Goal: Information Seeking & Learning: Learn about a topic

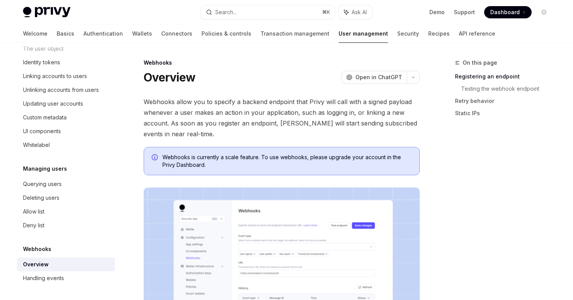
scroll to position [133, 0]
click at [60, 280] on div "Handling events" at bounding box center [43, 277] width 41 height 9
type textarea "*"
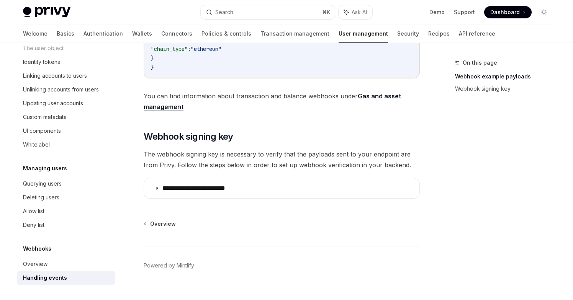
scroll to position [408, 0]
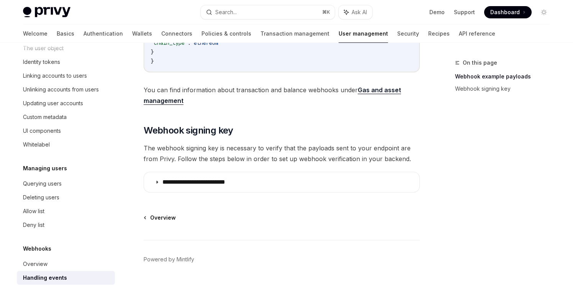
click at [144, 219] on icon at bounding box center [144, 218] width 1 height 2
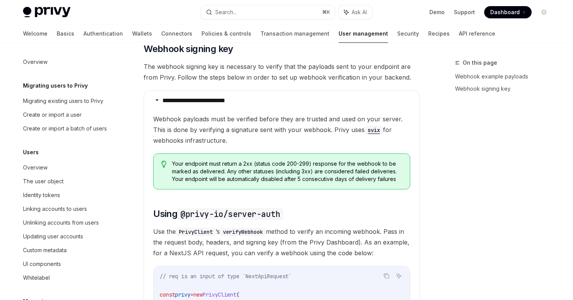
scroll to position [133, 0]
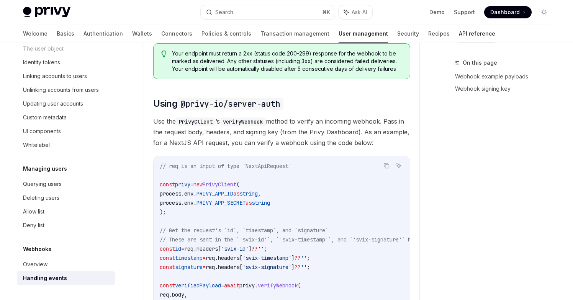
click at [458, 31] on link "API reference" at bounding box center [476, 33] width 36 height 18
type textarea "*"
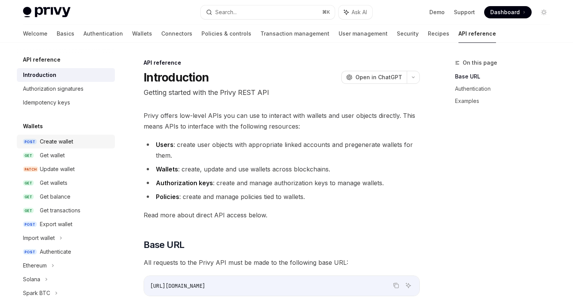
click at [61, 145] on div "Create wallet" at bounding box center [56, 141] width 33 height 9
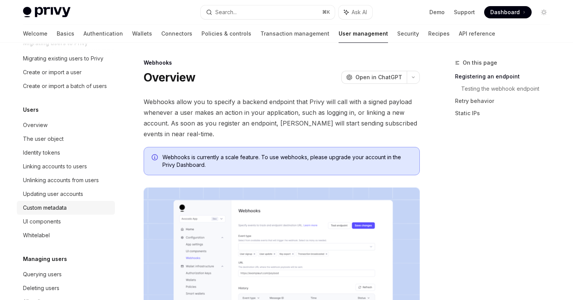
scroll to position [40, 0]
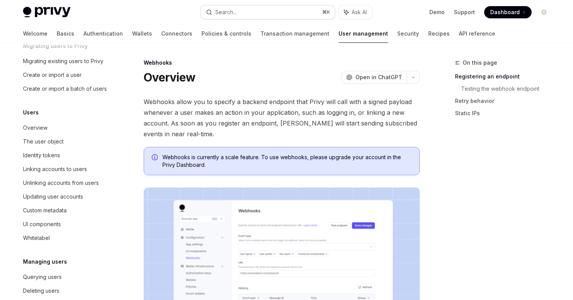
click at [233, 8] on div "Search..." at bounding box center [225, 12] width 21 height 9
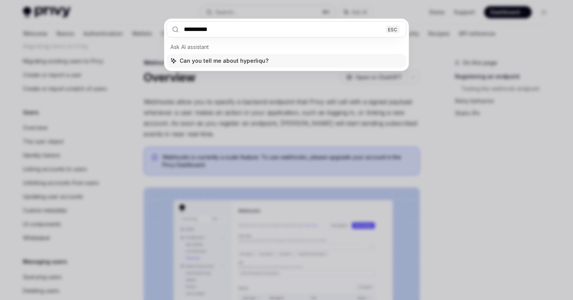
type input "**********"
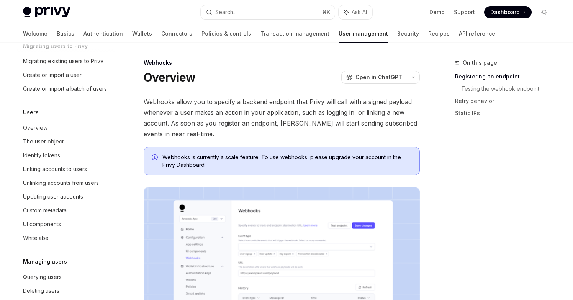
type textarea "*"
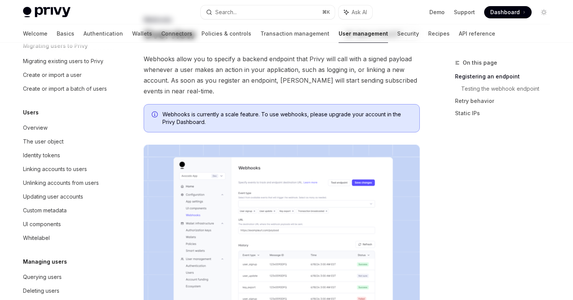
scroll to position [715, 0]
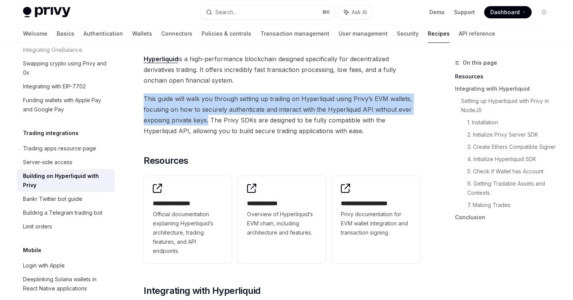
drag, startPoint x: 145, startPoint y: 96, endPoint x: 209, endPoint y: 116, distance: 67.4
click at [209, 116] on span "This guide will walk you through setting up trading on Hyperliquid using Privy’…" at bounding box center [282, 114] width 276 height 43
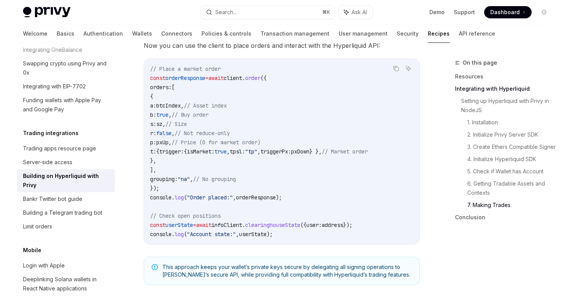
scroll to position [1351, 0]
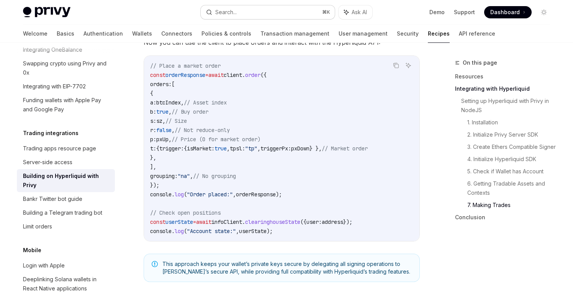
click at [241, 10] on button "Search... ⌘ K" at bounding box center [268, 12] width 134 height 14
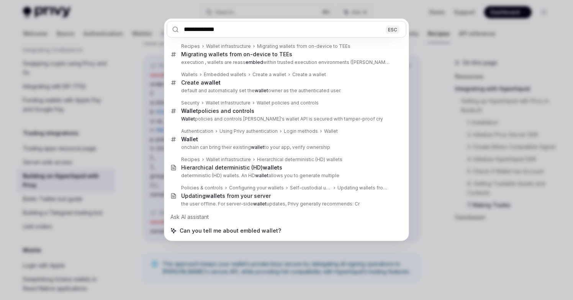
type input "**********"
click at [431, 249] on div "**********" at bounding box center [286, 150] width 573 height 300
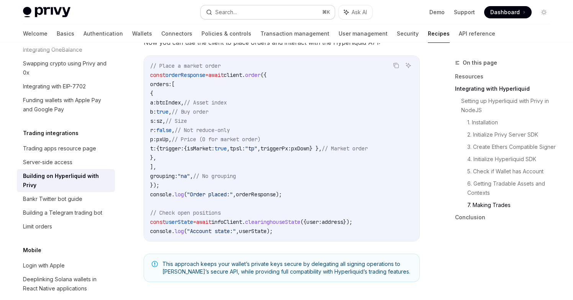
click at [275, 11] on button "Search... ⌘ K" at bounding box center [268, 12] width 134 height 14
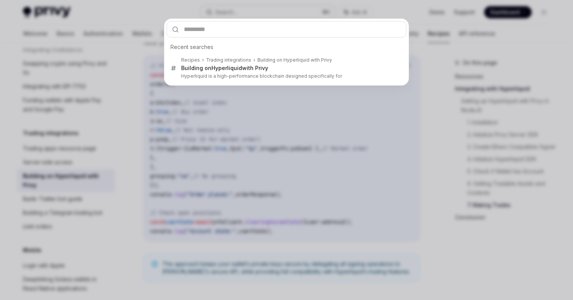
type input "**********"
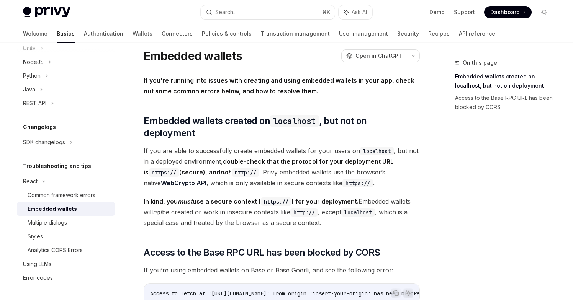
scroll to position [20, 0]
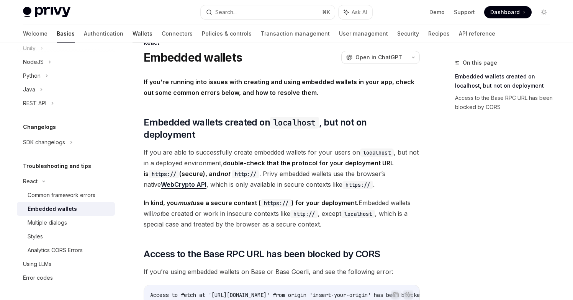
click at [132, 33] on link "Wallets" at bounding box center [142, 33] width 20 height 18
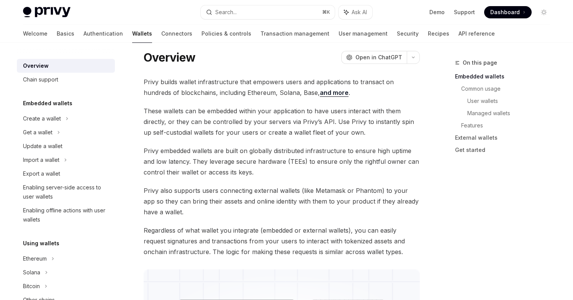
click at [45, 105] on h5 "Embedded wallets" at bounding box center [47, 103] width 49 height 9
click at [65, 118] on icon at bounding box center [66, 118] width 3 height 9
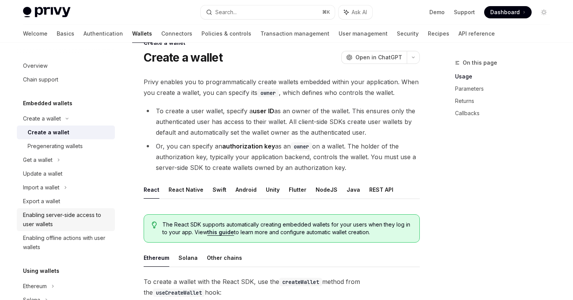
click at [79, 217] on div "Enabling server-side access to user wallets" at bounding box center [66, 219] width 87 height 18
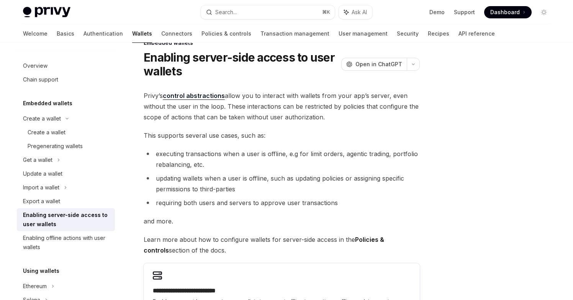
click at [197, 94] on link "control abstractions" at bounding box center [194, 96] width 62 height 8
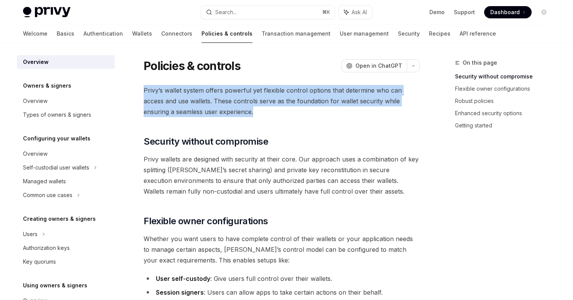
drag, startPoint x: 262, startPoint y: 115, endPoint x: 142, endPoint y: 89, distance: 122.5
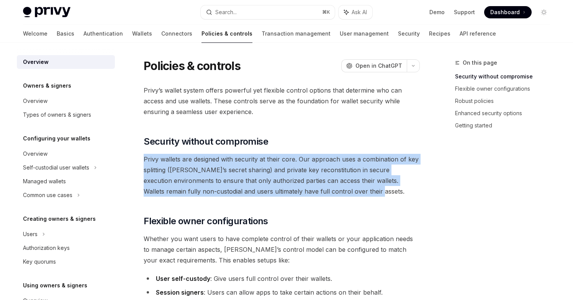
drag, startPoint x: 361, startPoint y: 192, endPoint x: 145, endPoint y: 158, distance: 218.8
click at [145, 158] on span "Privy wallets are designed with security at their core. Our approach uses a com…" at bounding box center [282, 175] width 276 height 43
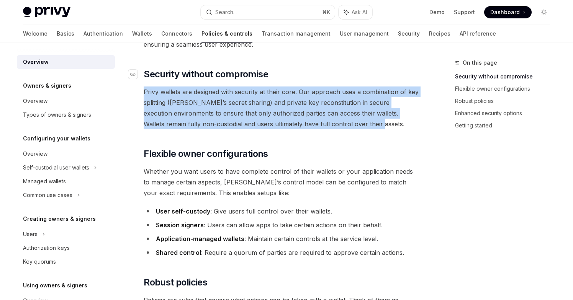
scroll to position [83, 0]
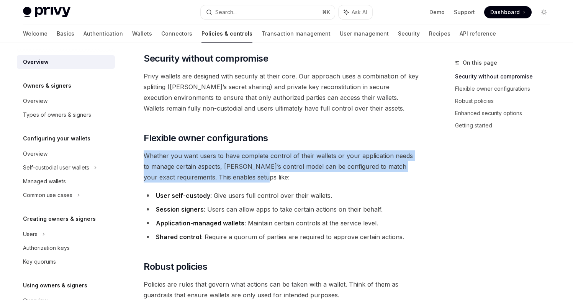
drag, startPoint x: 260, startPoint y: 178, endPoint x: 143, endPoint y: 160, distance: 118.5
click at [322, 177] on span "Whether you want users to have complete control of their wallets or your applic…" at bounding box center [282, 166] width 276 height 32
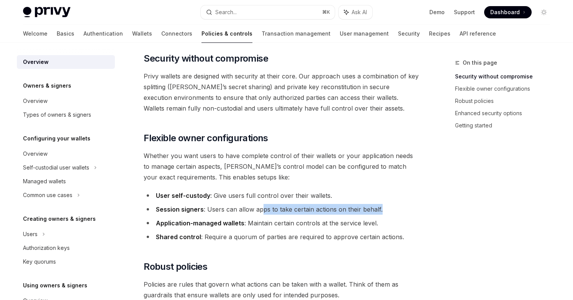
drag, startPoint x: 383, startPoint y: 209, endPoint x: 259, endPoint y: 204, distance: 123.3
click at [259, 204] on li "Session signers : Users can allow apps to take certain actions on their behalf." at bounding box center [282, 209] width 276 height 11
click at [383, 223] on li "Application-managed wallets : Maintain certain controls at the service level." at bounding box center [282, 223] width 276 height 11
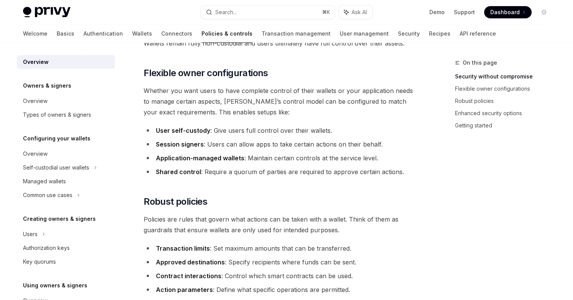
scroll to position [150, 0]
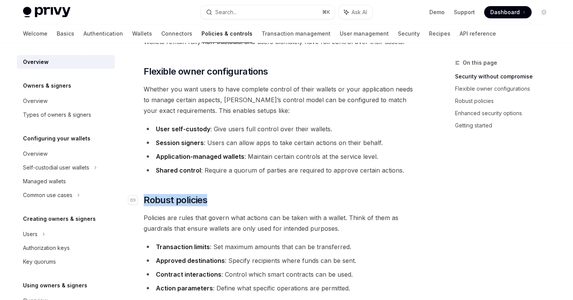
drag, startPoint x: 220, startPoint y: 202, endPoint x: 144, endPoint y: 203, distance: 76.2
click at [144, 203] on h2 "​ Robust policies" at bounding box center [282, 200] width 276 height 12
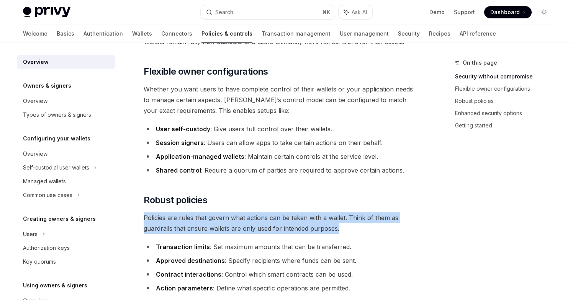
drag, startPoint x: 338, startPoint y: 231, endPoint x: 140, endPoint y: 220, distance: 198.5
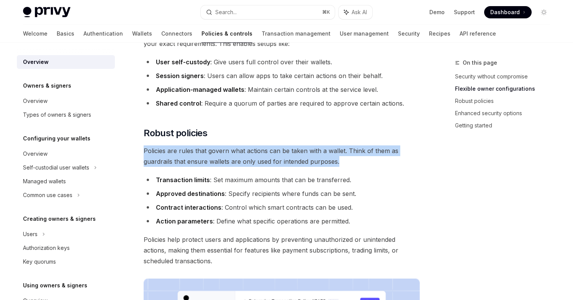
scroll to position [219, 0]
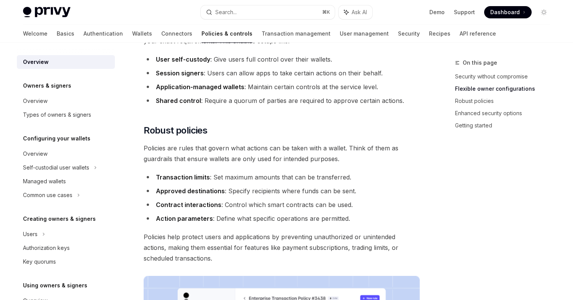
click at [236, 184] on ul "Transaction limits : Set maximum amounts that can be transferred. Approved dest…" at bounding box center [282, 198] width 276 height 52
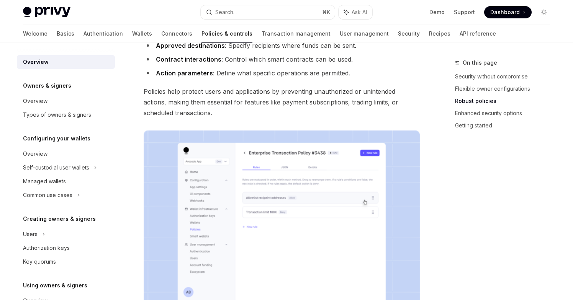
scroll to position [365, 0]
click at [253, 162] on img at bounding box center [282, 228] width 276 height 197
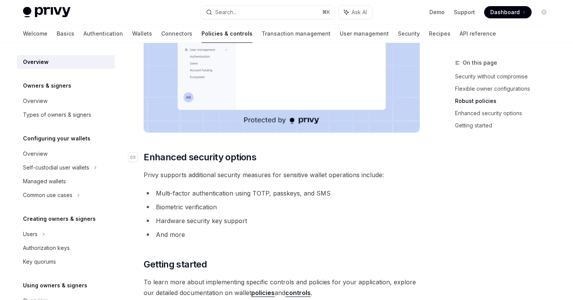
scroll to position [635, 0]
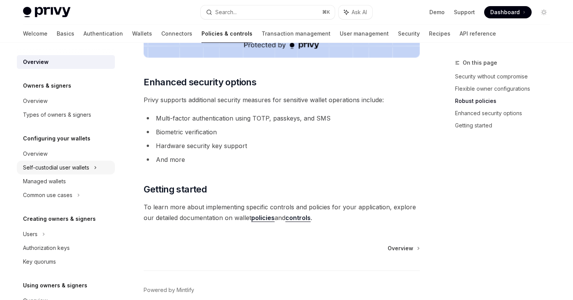
click at [98, 167] on div "Self-custodial user wallets" at bounding box center [66, 168] width 98 height 14
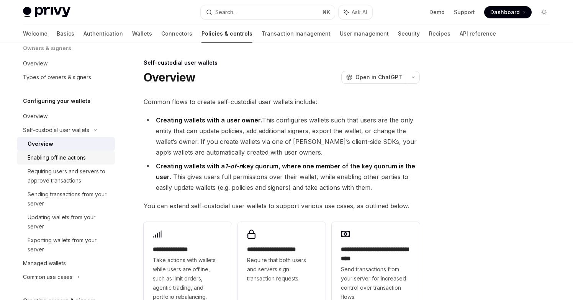
scroll to position [44, 0]
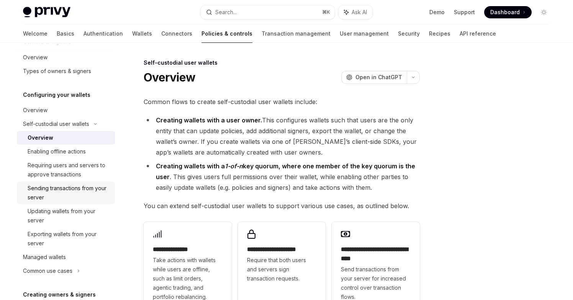
click at [92, 187] on div "Sending transactions from your server" at bounding box center [69, 193] width 83 height 18
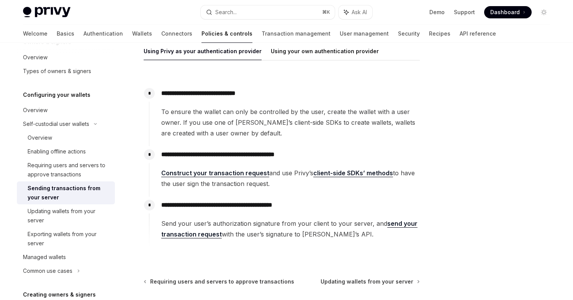
scroll to position [126, 0]
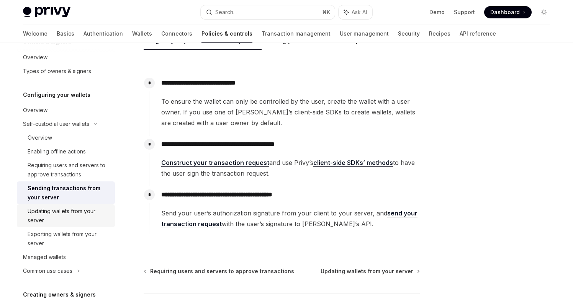
click at [84, 211] on div "Updating wallets from your server" at bounding box center [69, 216] width 83 height 18
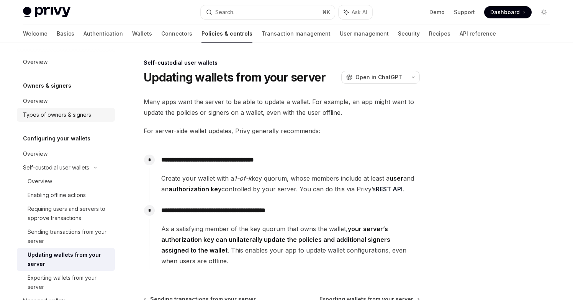
click at [69, 118] on div "Types of owners & signers" at bounding box center [57, 114] width 68 height 9
type textarea "*"
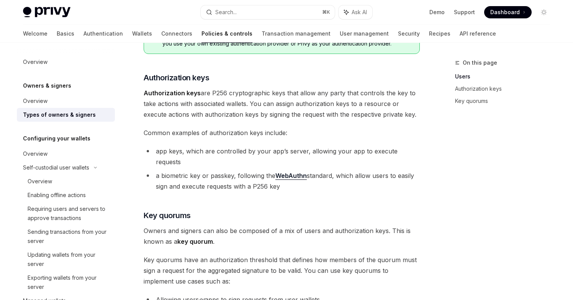
scroll to position [235, 0]
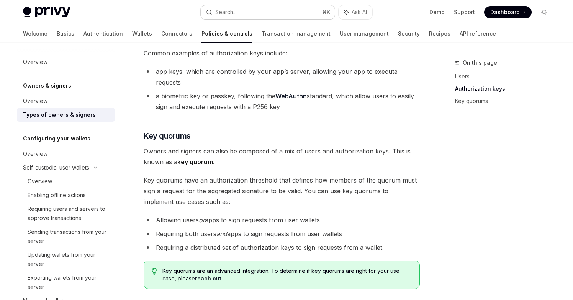
click at [301, 9] on button "Search... ⌘ K" at bounding box center [268, 12] width 134 height 14
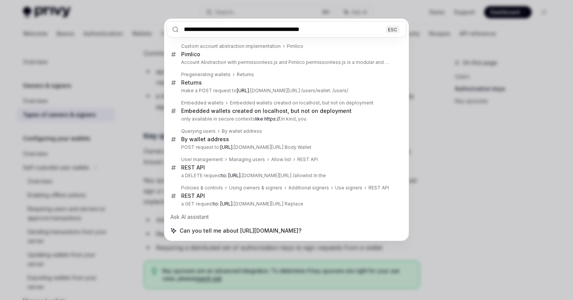
type input "**********"
click at [466, 131] on div "**********" at bounding box center [286, 150] width 573 height 300
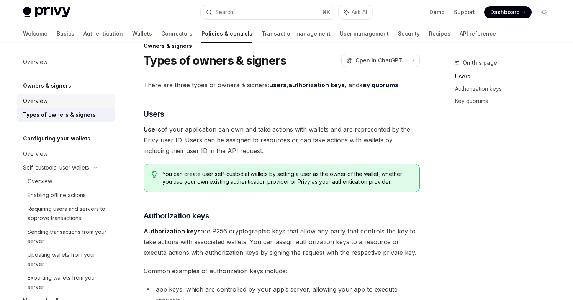
scroll to position [0, 0]
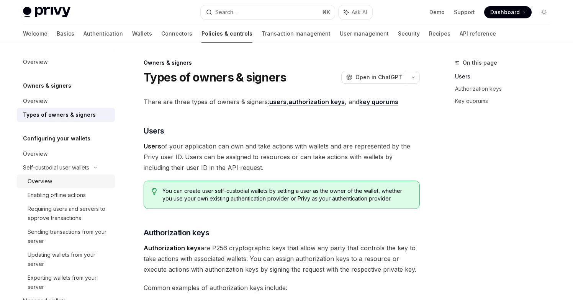
click at [77, 182] on div "Overview" at bounding box center [69, 181] width 83 height 9
type textarea "*"
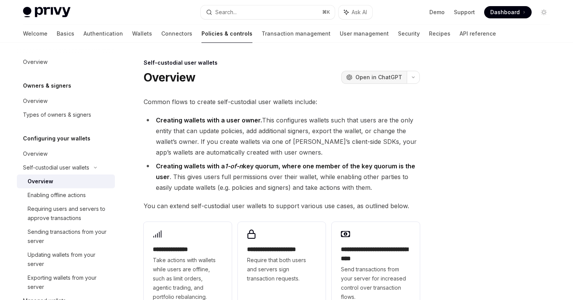
click at [368, 79] on span "Open in ChatGPT" at bounding box center [378, 77] width 47 height 8
click at [511, 7] on span at bounding box center [507, 12] width 47 height 12
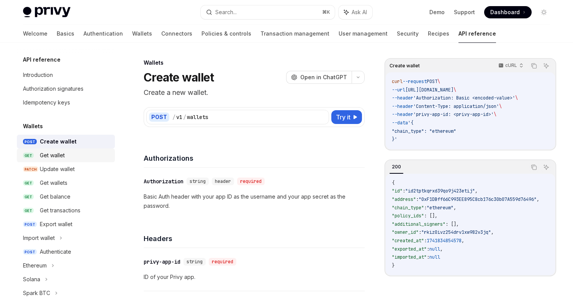
click at [64, 155] on div "Get wallet" at bounding box center [52, 155] width 25 height 9
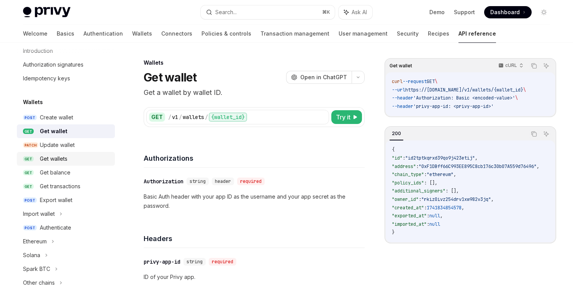
scroll to position [20, 0]
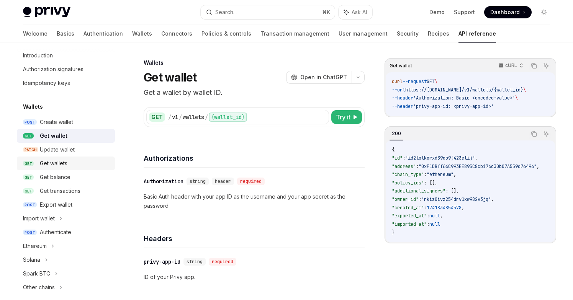
click at [60, 163] on div "Get wallets" at bounding box center [54, 163] width 28 height 9
type textarea "*"
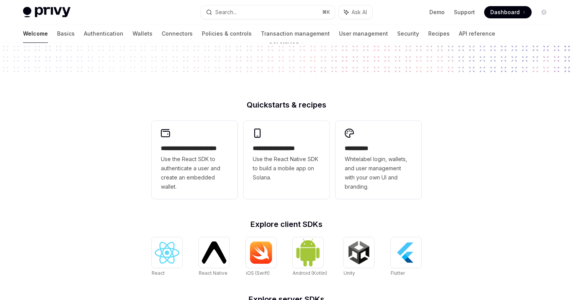
scroll to position [93, 0]
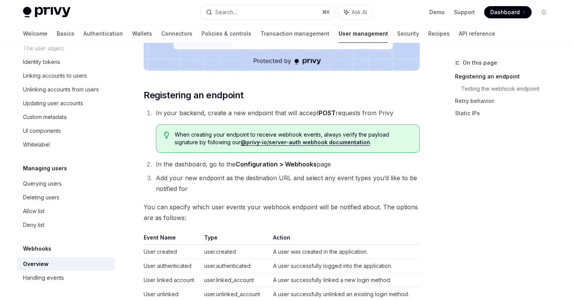
scroll to position [288, 0]
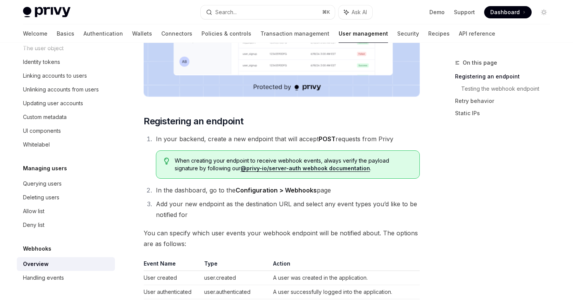
click at [253, 170] on link "@privy-io/server-auth webhook documentation" at bounding box center [304, 168] width 129 height 7
click at [364, 190] on li "In the dashboard, go to the Configuration > Webhooks page" at bounding box center [286, 190] width 266 height 11
click at [280, 168] on link "@privy-io/server-auth webhook documentation" at bounding box center [304, 168] width 129 height 7
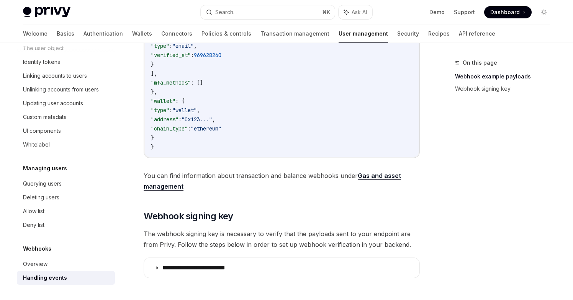
scroll to position [418, 0]
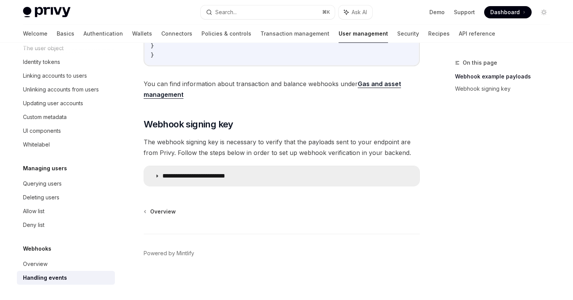
click at [300, 173] on summary "**********" at bounding box center [281, 176] width 275 height 20
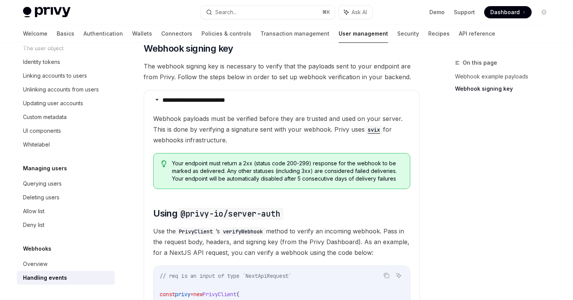
scroll to position [600, 0]
click at [485, 79] on link "Webhook example payloads" at bounding box center [505, 76] width 101 height 12
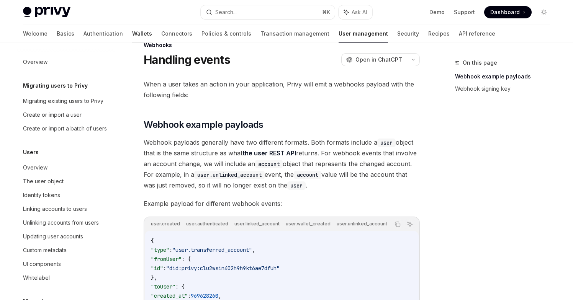
click at [132, 33] on link "Wallets" at bounding box center [142, 33] width 20 height 18
type textarea "*"
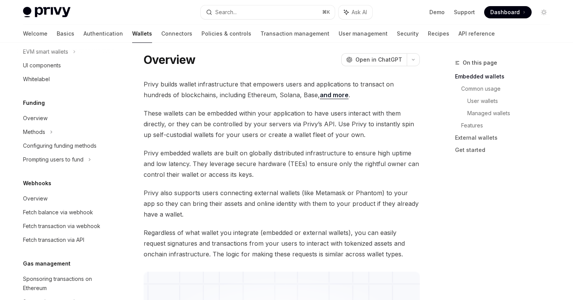
scroll to position [265, 0]
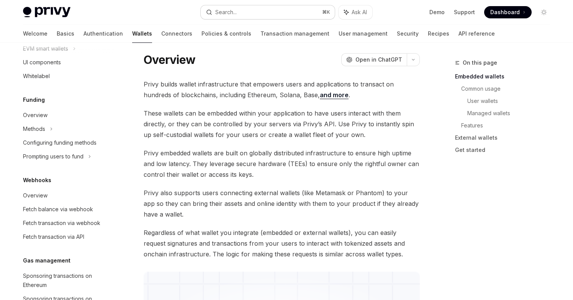
click at [238, 10] on button "Search... ⌘ K" at bounding box center [268, 12] width 134 height 14
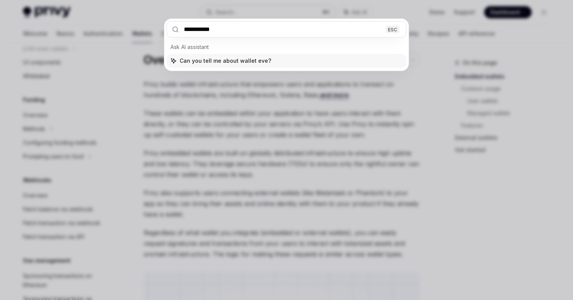
type input "**********"
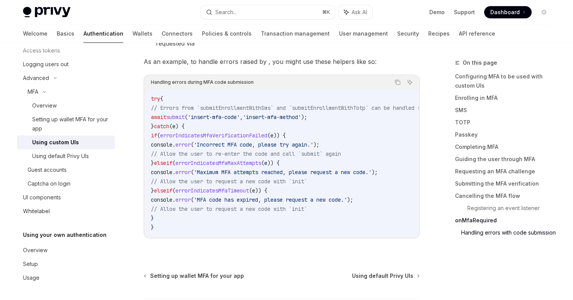
scroll to position [3392, 0]
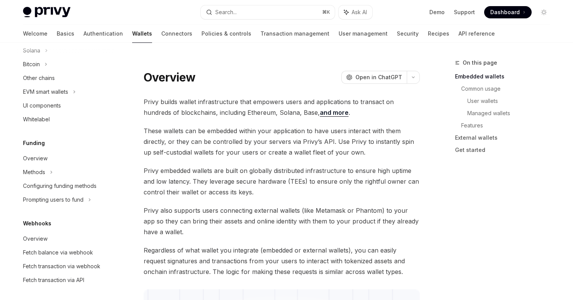
scroll to position [297, 0]
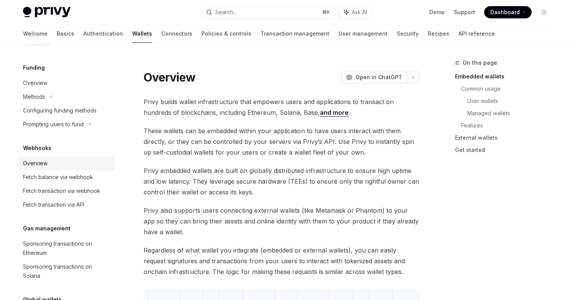
click at [36, 162] on div "Overview" at bounding box center [35, 163] width 24 height 9
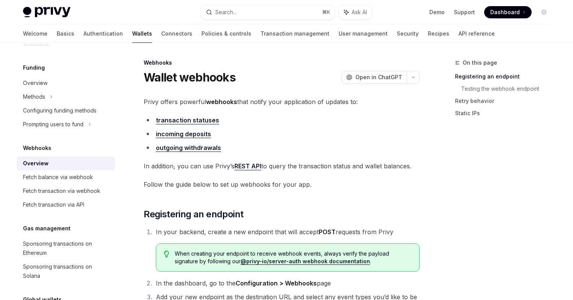
click at [204, 135] on link "incoming deposits" at bounding box center [183, 134] width 55 height 8
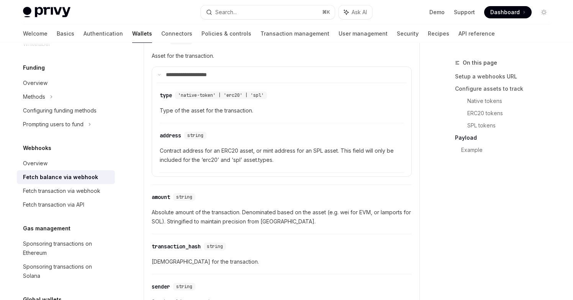
scroll to position [844, 0]
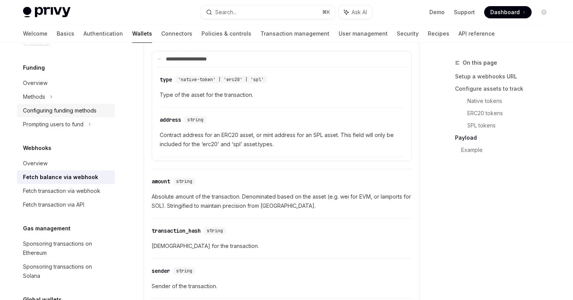
click at [96, 113] on div "Configuring funding methods" at bounding box center [59, 110] width 73 height 9
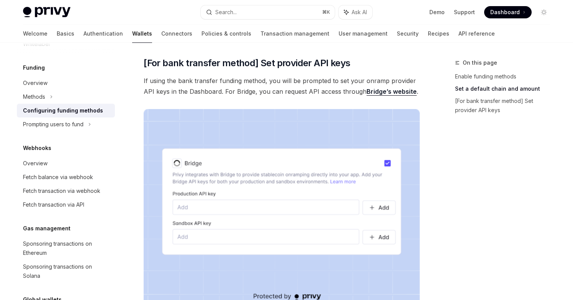
scroll to position [638, 0]
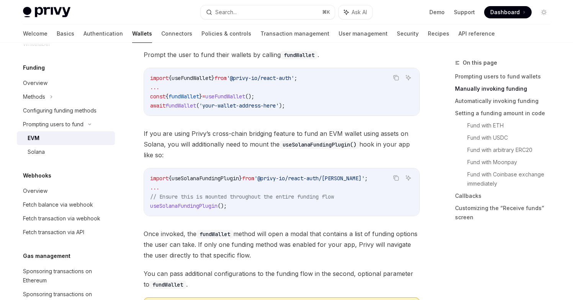
scroll to position [358, 0]
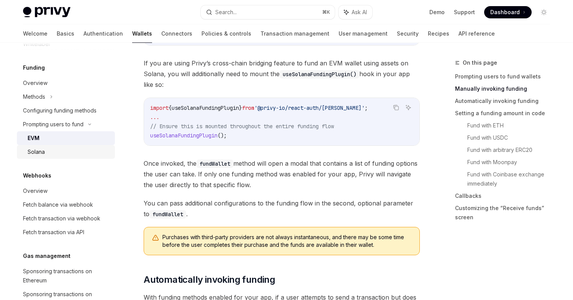
click at [44, 157] on link "Solana" at bounding box center [66, 152] width 98 height 14
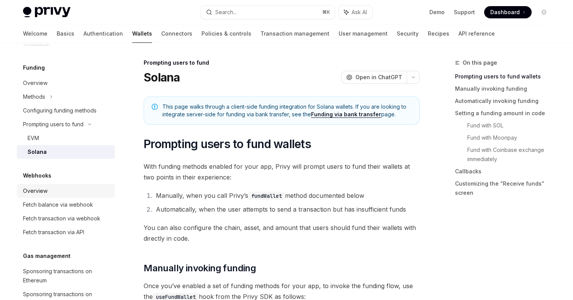
click at [53, 190] on div "Overview" at bounding box center [66, 190] width 87 height 9
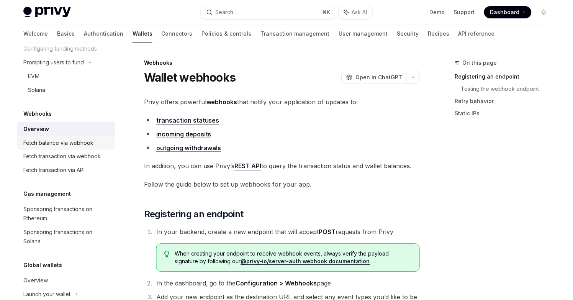
scroll to position [371, 0]
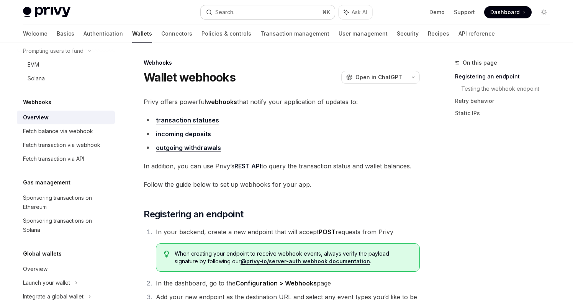
type textarea "*"
